Goal: Find specific page/section

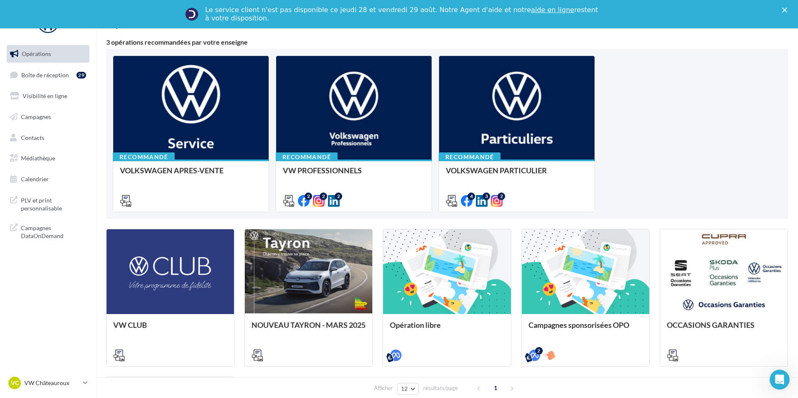
scroll to position [84, 0]
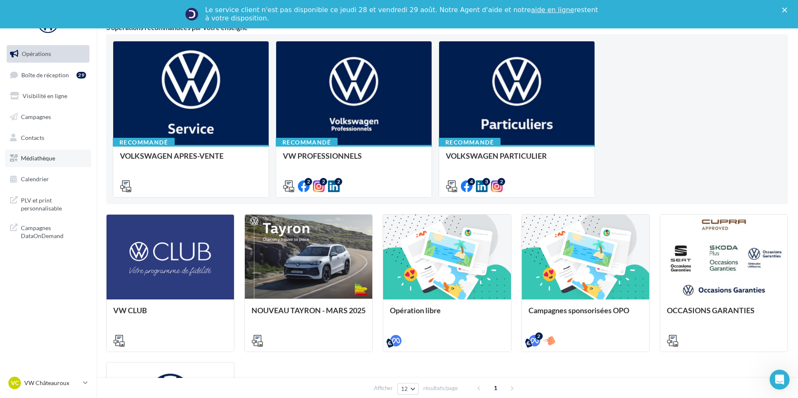
click at [31, 157] on span "Médiathèque" at bounding box center [38, 158] width 34 height 7
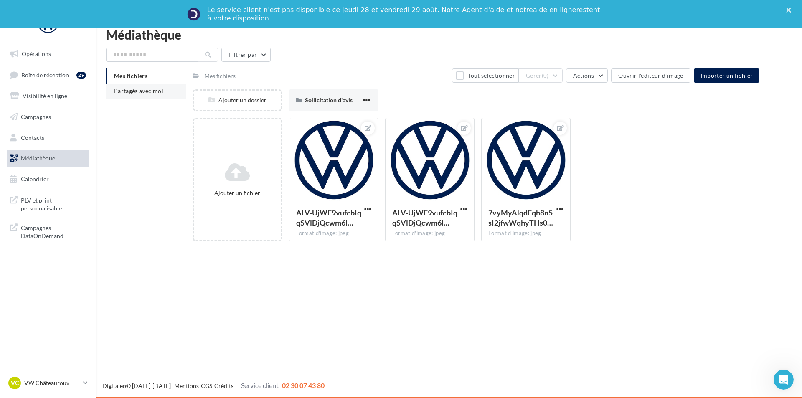
click at [151, 93] on span "Partagés avec moi" at bounding box center [138, 90] width 49 height 7
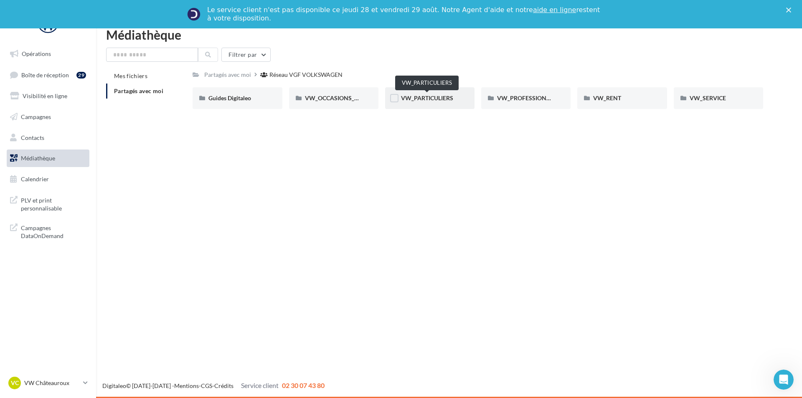
click at [444, 101] on span "VW_PARTICULIERS" at bounding box center [427, 97] width 52 height 7
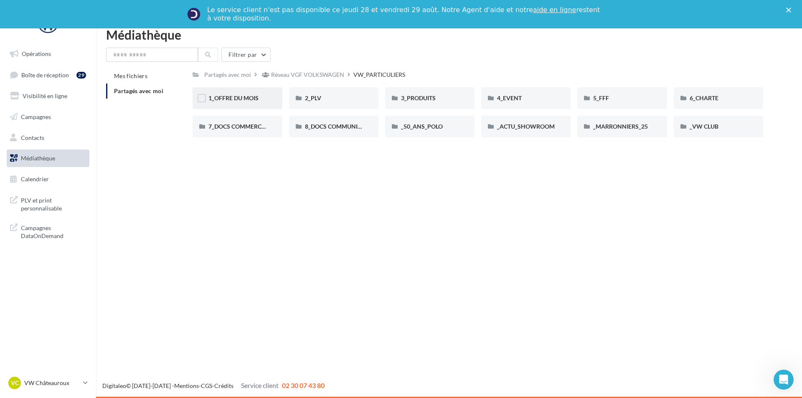
click at [254, 93] on div "1_OFFRE DU MOIS" at bounding box center [237, 98] width 89 height 22
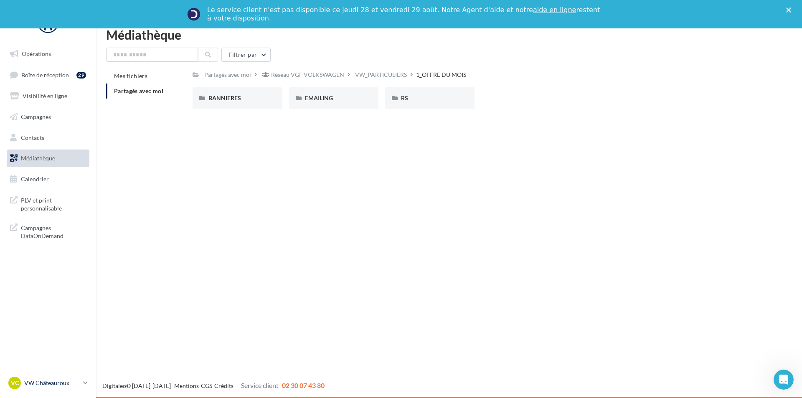
click at [49, 383] on p "VW Châteauroux" at bounding box center [52, 383] width 56 height 8
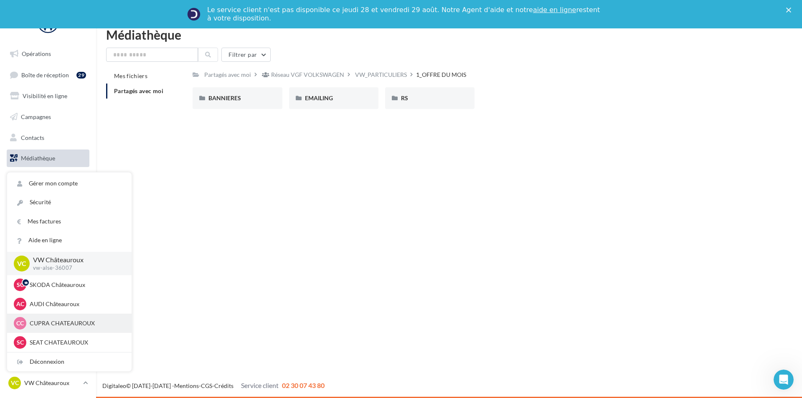
click at [81, 324] on p "CUPRA CHATEAUROUX" at bounding box center [76, 323] width 92 height 8
